Goal: Task Accomplishment & Management: Manage account settings

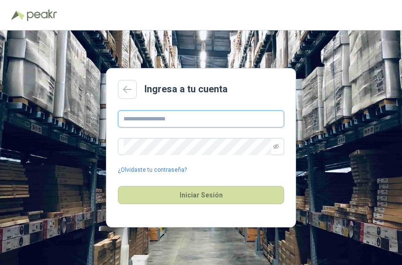
click at [133, 119] on input "text" at bounding box center [201, 118] width 166 height 17
type input "**********"
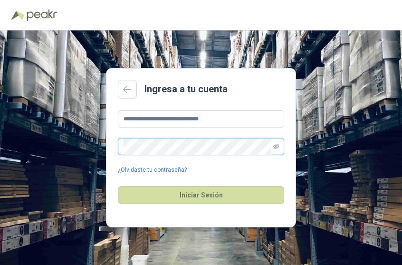
click at [275, 146] on icon "eye-invisible" at bounding box center [276, 146] width 6 height 5
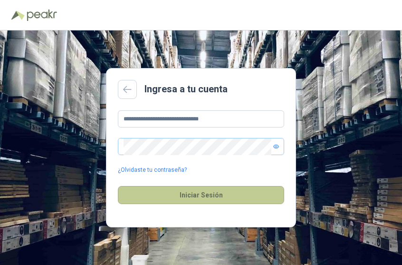
click at [211, 199] on button "Iniciar Sesión" at bounding box center [201, 195] width 166 height 18
click at [215, 195] on button "Iniciar Sesión" at bounding box center [201, 195] width 166 height 18
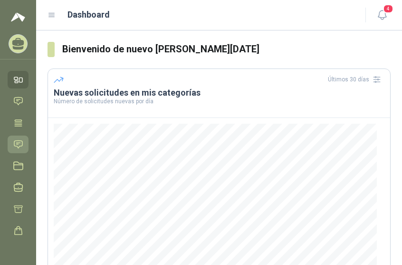
click at [21, 143] on icon at bounding box center [18, 144] width 10 height 10
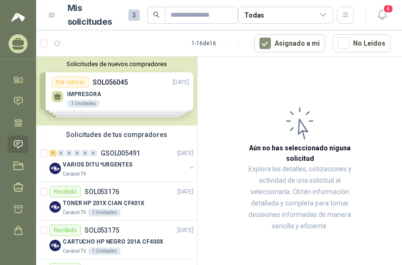
click at [128, 103] on div "Solicitudes de nuevos compradores Por cotizar SOL056045 [DATE] IMPRESORA 1 Unid…" at bounding box center [116, 91] width 161 height 69
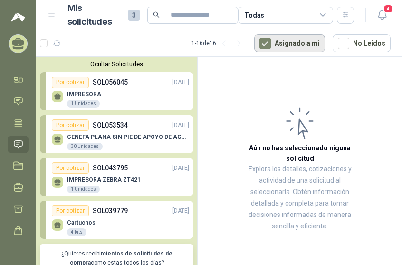
click at [298, 48] on button "Asignado a mi" at bounding box center [289, 43] width 71 height 18
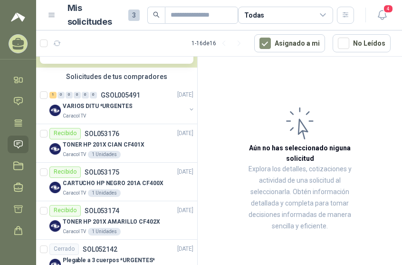
scroll to position [226, 0]
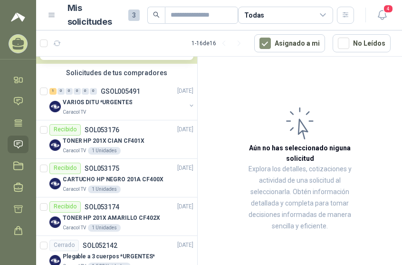
click at [130, 14] on span "3" at bounding box center [133, 15] width 11 height 11
click at [51, 15] on icon at bounding box center [52, 15] width 9 height 9
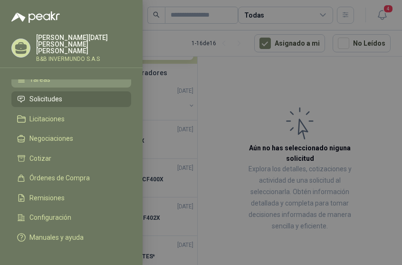
scroll to position [0, 0]
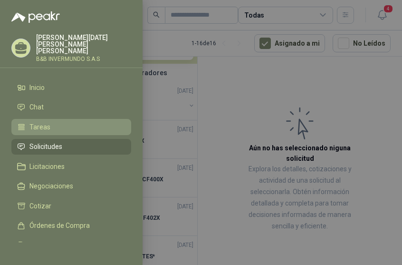
click at [49, 123] on li "Tareas" at bounding box center [71, 127] width 108 height 9
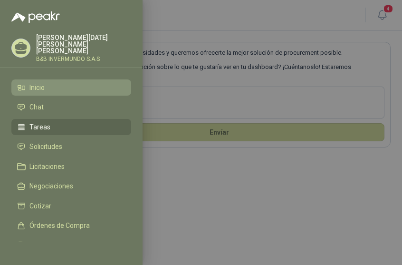
click at [41, 84] on span "Inicio" at bounding box center [36, 88] width 15 height 8
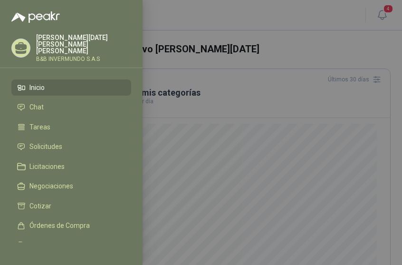
click at [344, 22] on div at bounding box center [201, 132] width 402 height 265
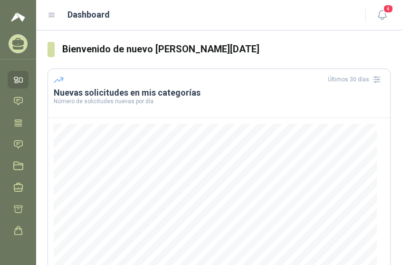
click at [52, 15] on icon at bounding box center [52, 15] width 6 height 4
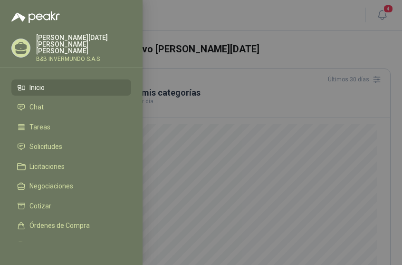
click at [177, 16] on div at bounding box center [201, 132] width 402 height 265
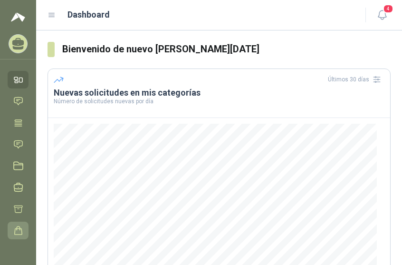
click at [20, 232] on icon at bounding box center [18, 230] width 10 height 10
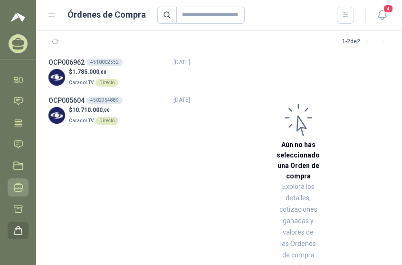
click at [22, 186] on icon at bounding box center [18, 187] width 10 height 10
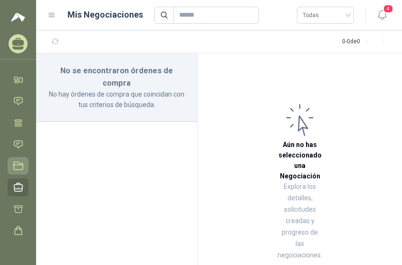
click at [22, 163] on icon at bounding box center [18, 166] width 10 height 10
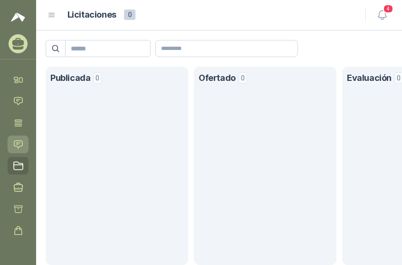
click at [17, 141] on icon at bounding box center [18, 144] width 10 height 10
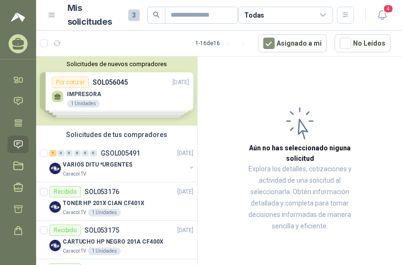
click at [67, 79] on div "Solicitudes de nuevos compradores Por cotizar SOL056045 [DATE] IMPRESORA 1 Unid…" at bounding box center [116, 91] width 161 height 69
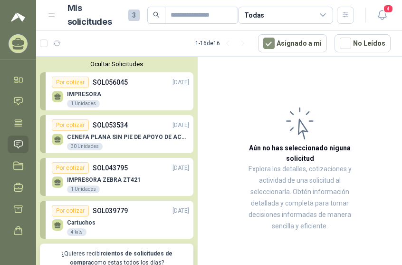
scroll to position [48, 0]
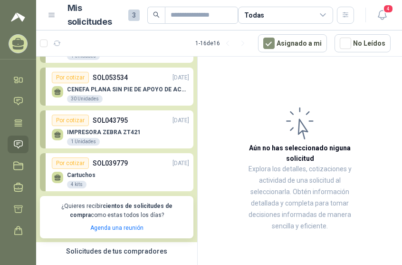
click at [81, 160] on div "Por cotizar" at bounding box center [70, 162] width 37 height 11
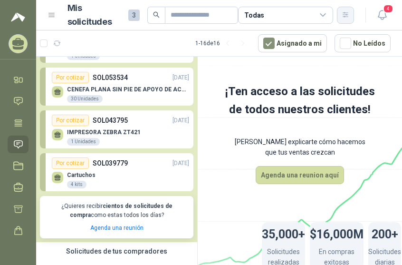
click at [345, 19] on button "button" at bounding box center [345, 15] width 17 height 17
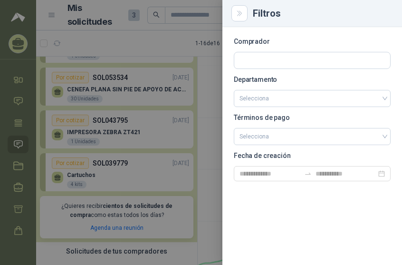
click at [181, 31] on div at bounding box center [201, 132] width 402 height 265
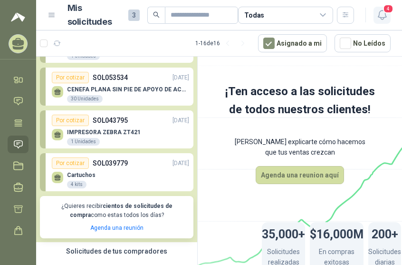
click at [382, 21] on button "4" at bounding box center [382, 15] width 17 height 17
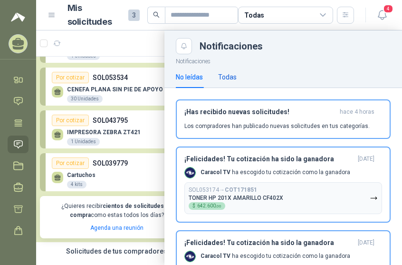
click at [226, 79] on div "Todas" at bounding box center [227, 77] width 19 height 10
click at [192, 74] on div "No leídas" at bounding box center [189, 77] width 27 height 10
click at [118, 40] on div at bounding box center [219, 147] width 366 height 234
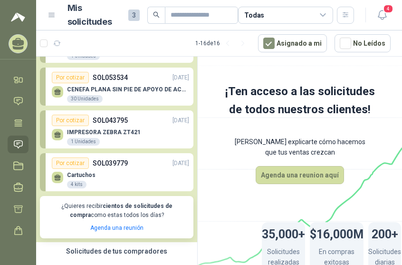
click at [53, 17] on icon at bounding box center [52, 15] width 6 height 4
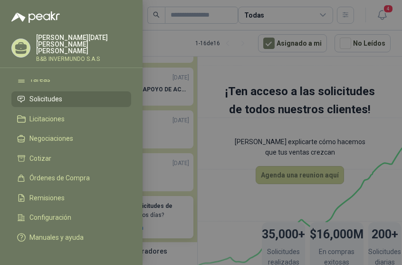
scroll to position [48, 0]
click at [36, 41] on p "[PERSON_NAME][DATE]" at bounding box center [83, 44] width 95 height 20
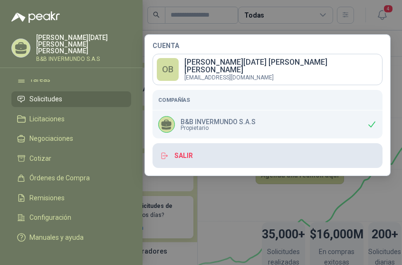
click at [175, 155] on button "Salir" at bounding box center [268, 155] width 230 height 25
